Goal: Task Accomplishment & Management: Manage account settings

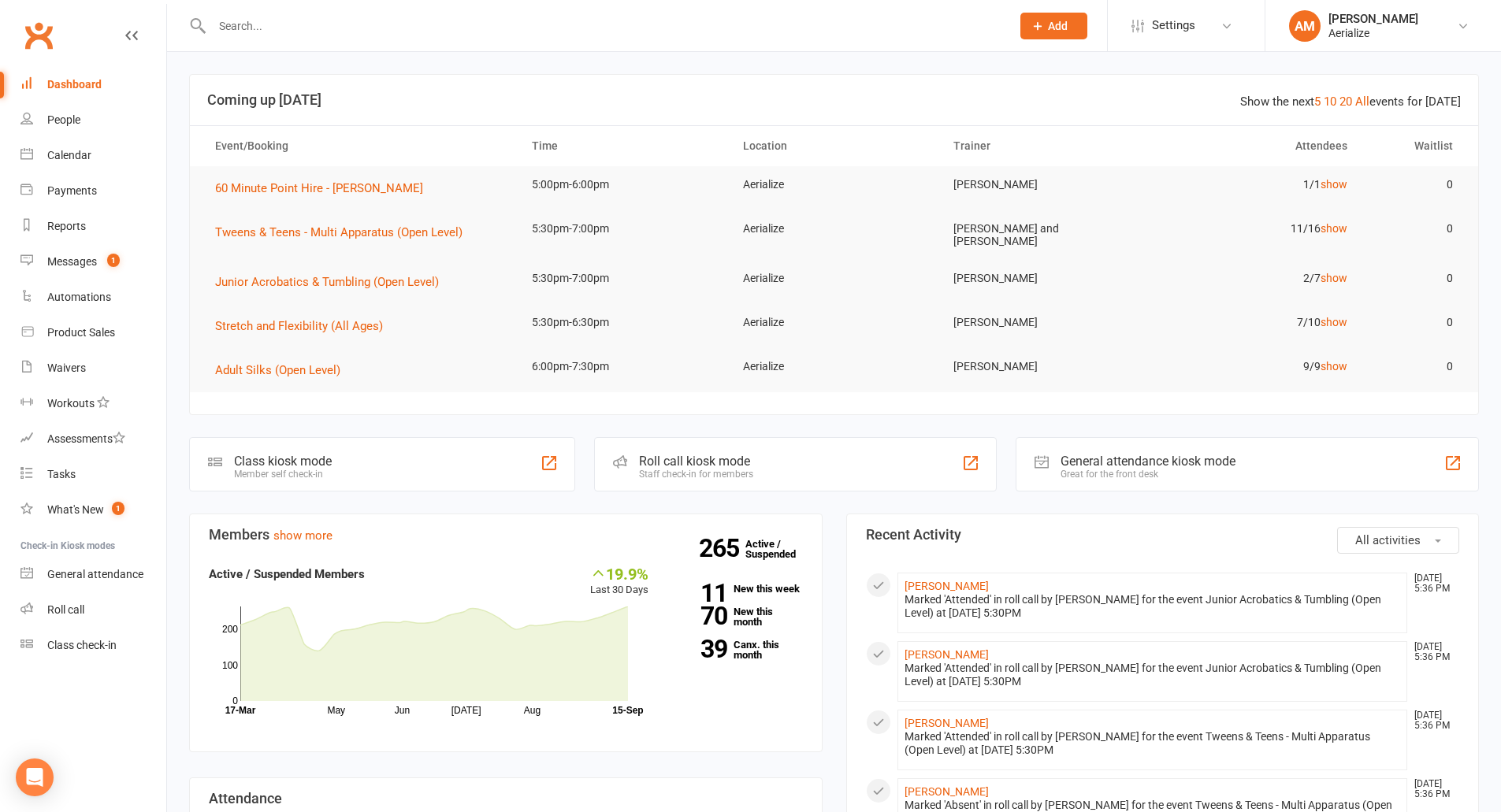
click at [232, 24] on input "text" at bounding box center [603, 26] width 793 height 22
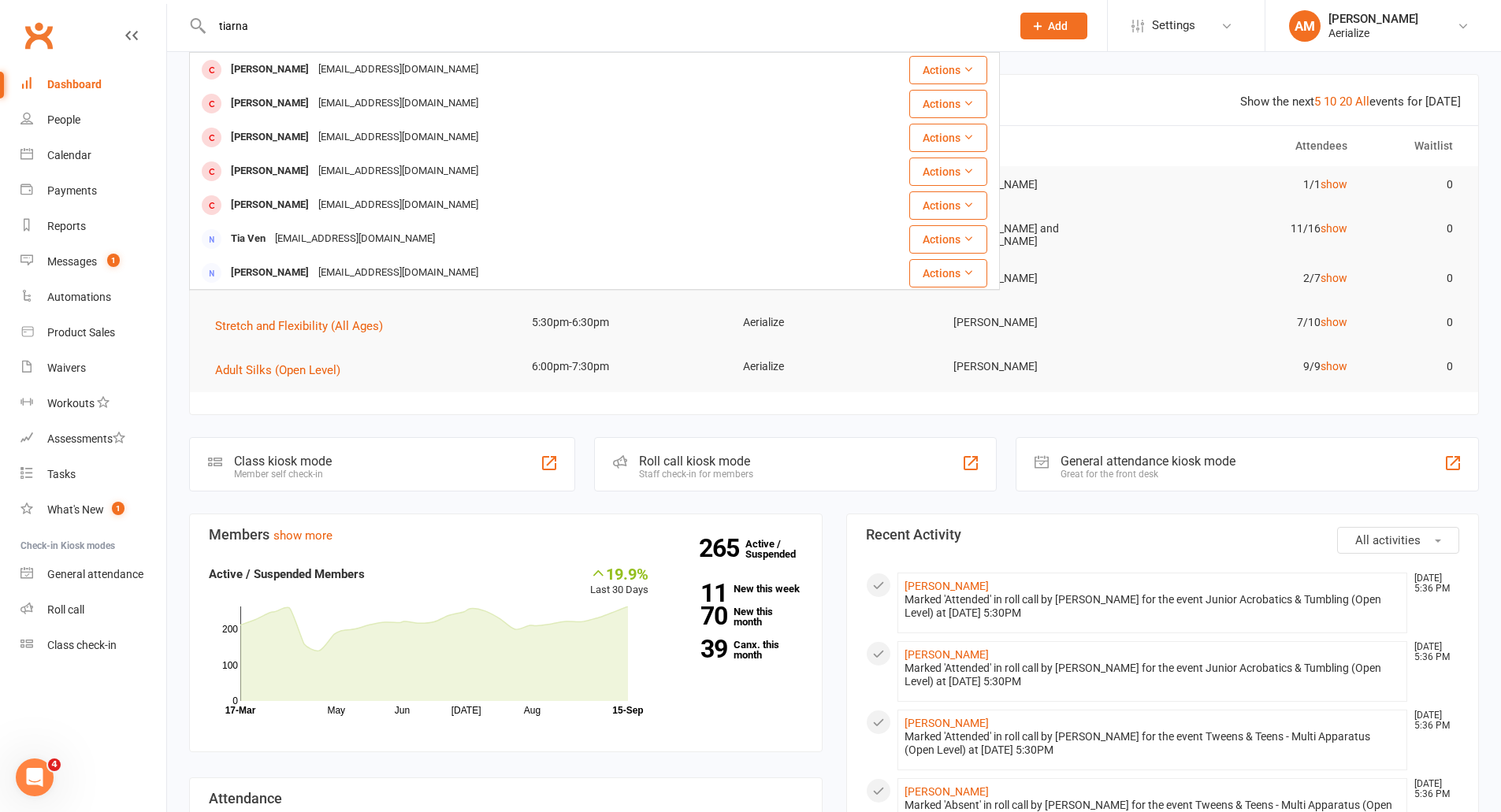
type input "tiarna"
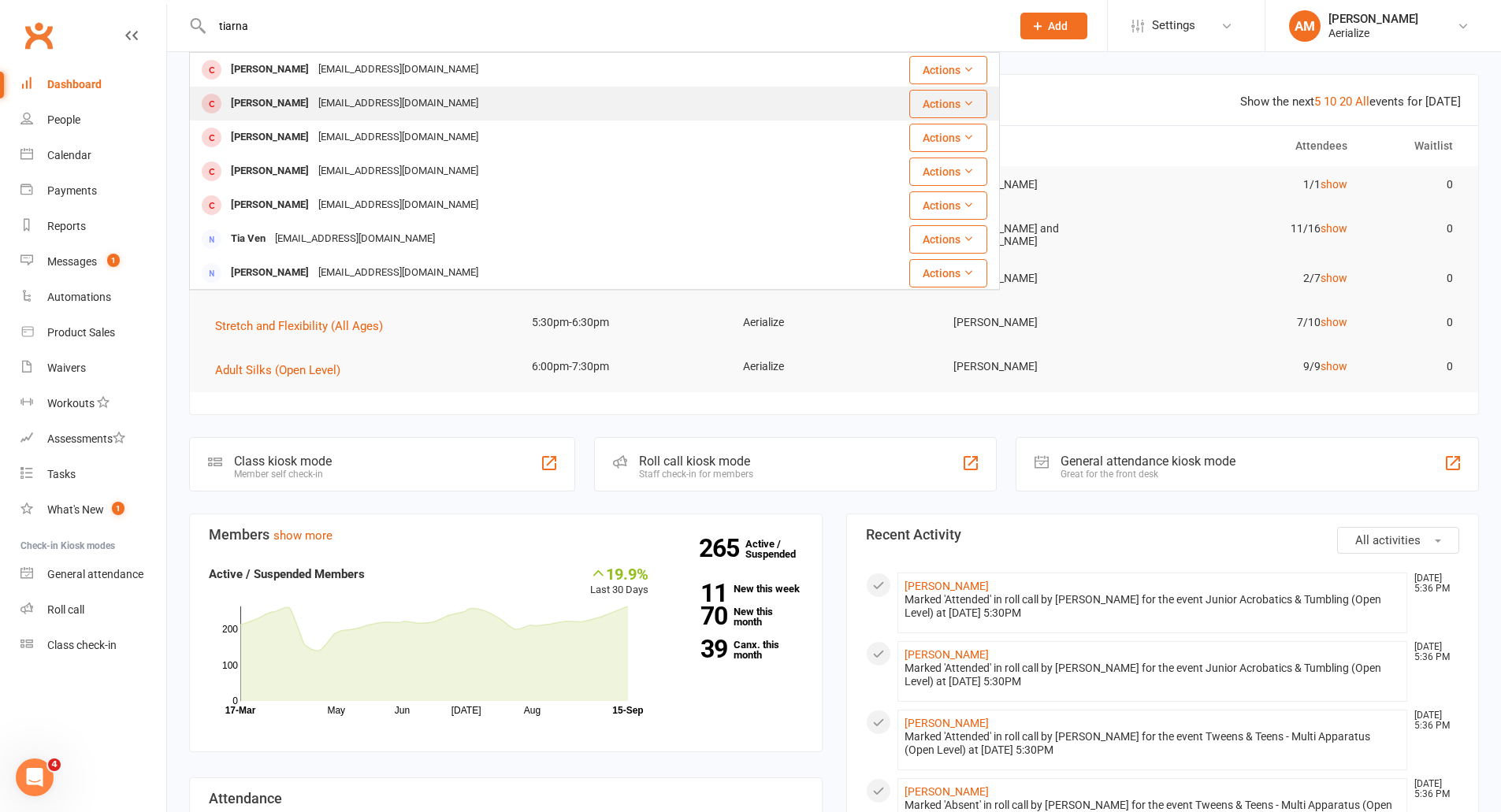
click at [256, 98] on div "[PERSON_NAME]" at bounding box center [270, 103] width 87 height 23
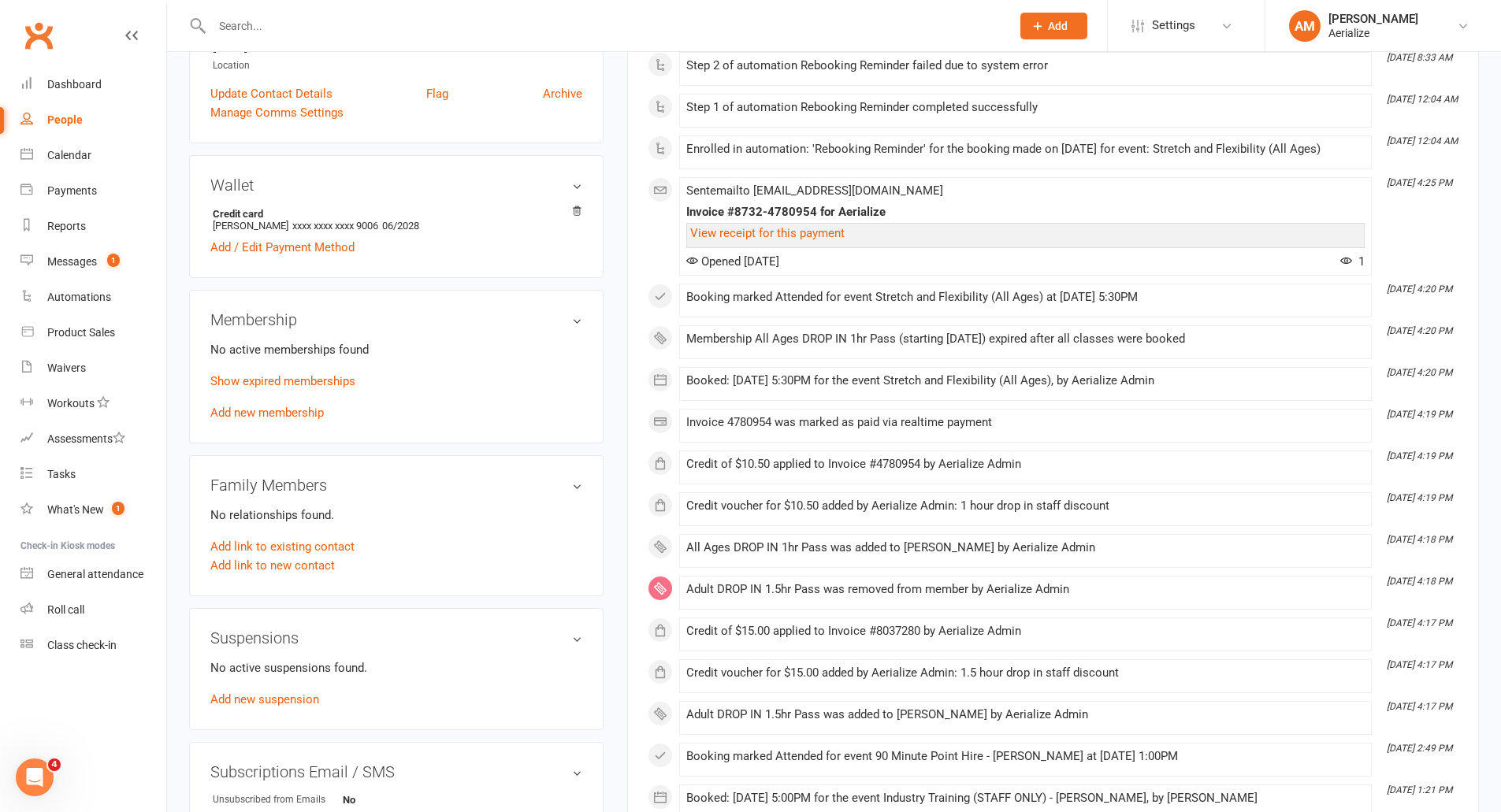
scroll to position [394, 0]
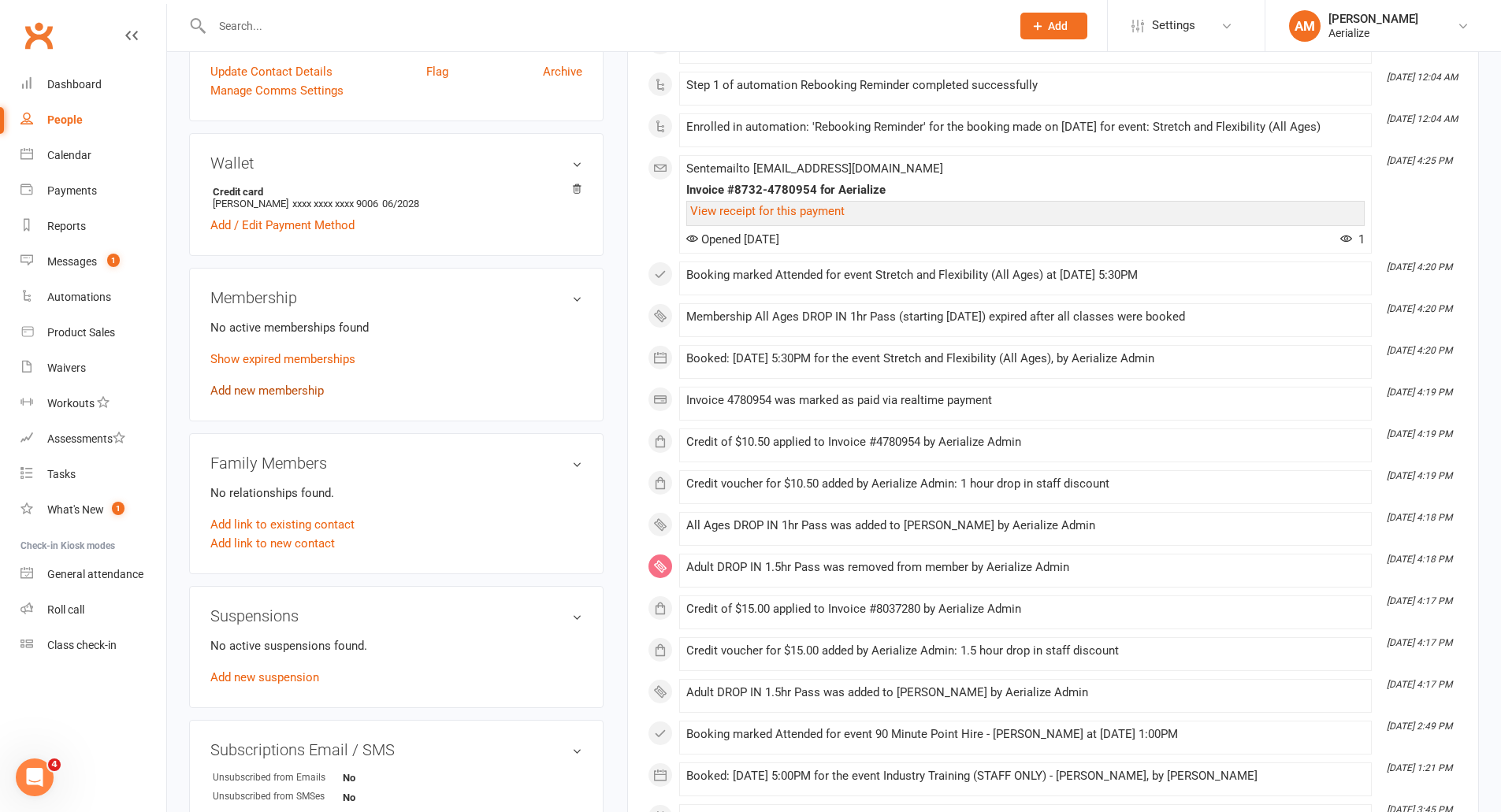
click at [314, 392] on link "Add new membership" at bounding box center [267, 390] width 114 height 14
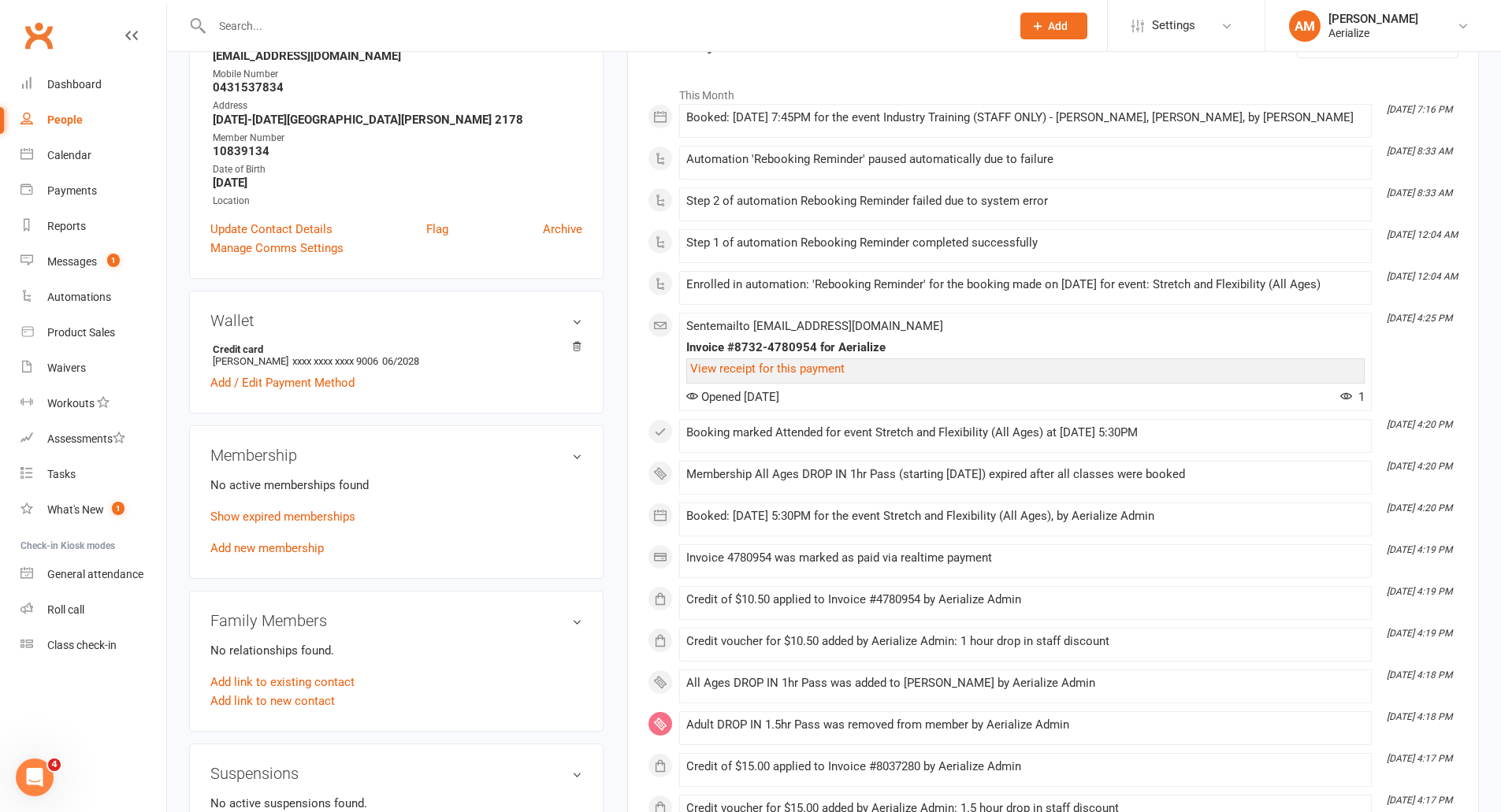
scroll to position [79, 0]
